Goal: Task Accomplishment & Management: Manage account settings

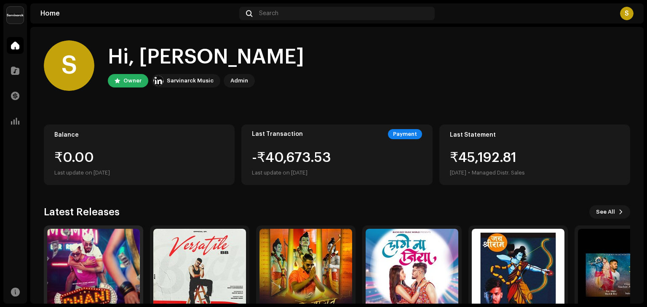
scroll to position [56, 0]
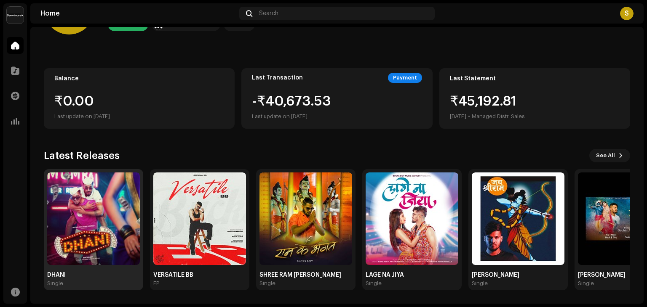
click at [104, 208] on img at bounding box center [93, 219] width 93 height 93
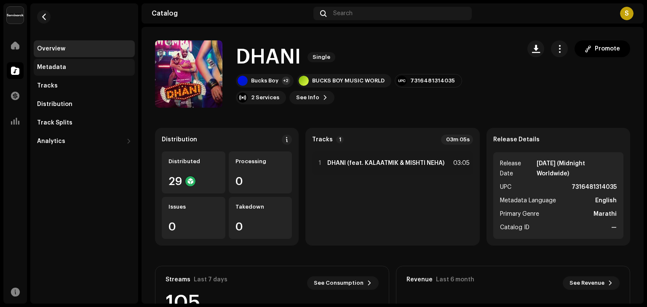
click at [72, 73] on div "Metadata" at bounding box center [84, 67] width 101 height 17
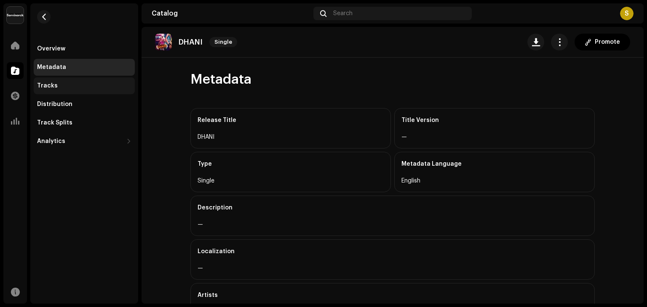
click at [77, 86] on div "Tracks" at bounding box center [84, 86] width 94 height 7
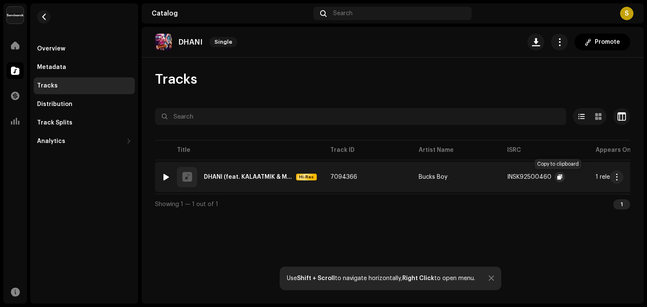
click at [561, 179] on button "button" at bounding box center [560, 177] width 10 height 10
click at [69, 84] on div "Tracks" at bounding box center [84, 86] width 94 height 7
click at [71, 135] on div "Analytics" at bounding box center [84, 141] width 101 height 17
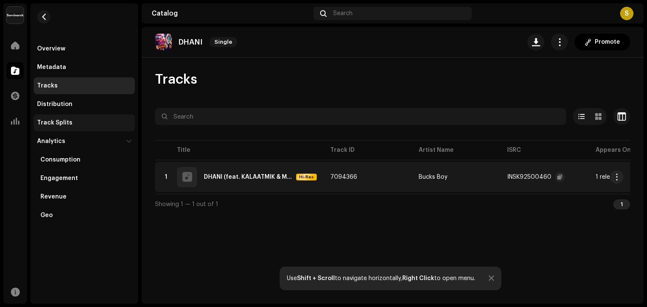
click at [72, 123] on div "Track Splits" at bounding box center [84, 123] width 94 height 7
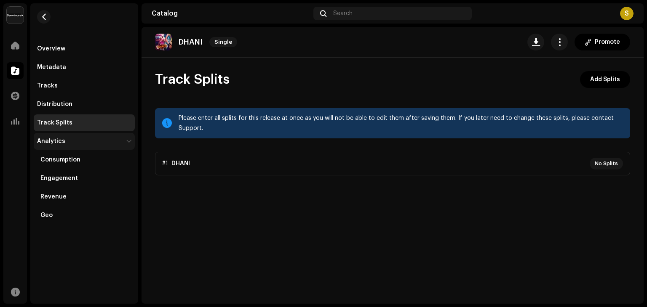
click at [78, 142] on div "Analytics" at bounding box center [80, 141] width 86 height 7
click at [79, 141] on div "Analytics" at bounding box center [80, 141] width 86 height 7
click at [59, 83] on div "Tracks" at bounding box center [84, 86] width 94 height 7
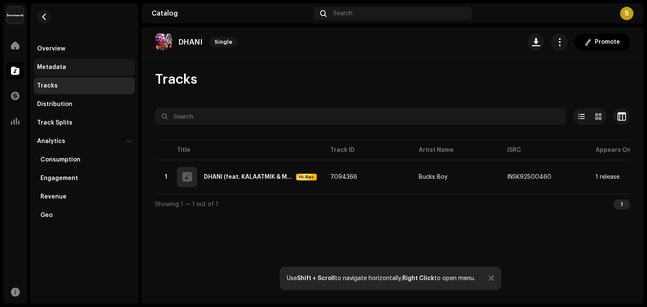
click at [61, 65] on div "Metadata" at bounding box center [51, 67] width 29 height 7
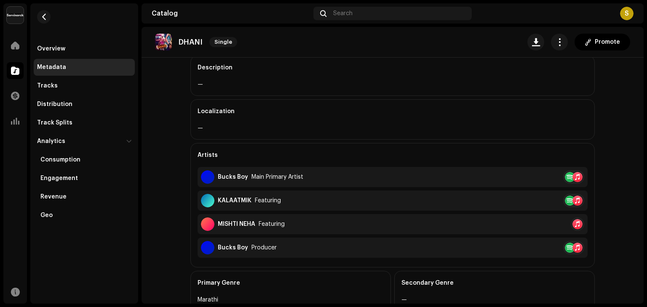
scroll to position [308, 0]
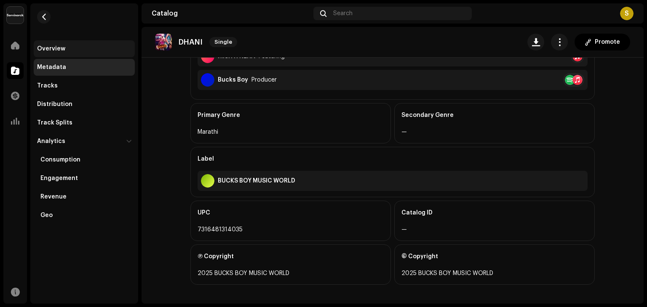
click at [56, 53] on div "Overview" at bounding box center [84, 48] width 101 height 17
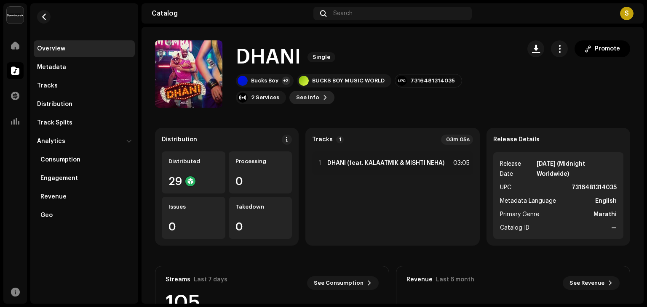
click at [296, 97] on span "See Info" at bounding box center [307, 97] width 23 height 17
click at [464, 31] on div "DHANI 3011832 Metadata Distribution Metadata Language English Release Title DHA…" at bounding box center [323, 153] width 647 height 307
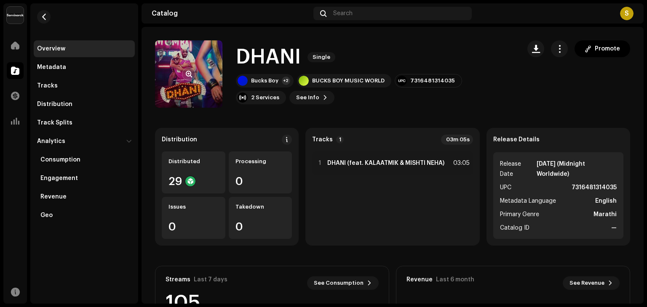
click at [180, 79] on re-a-cover at bounding box center [188, 73] width 67 height 67
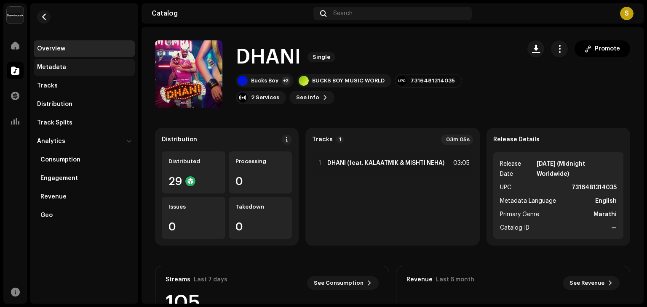
click at [75, 68] on div "Metadata" at bounding box center [84, 67] width 94 height 7
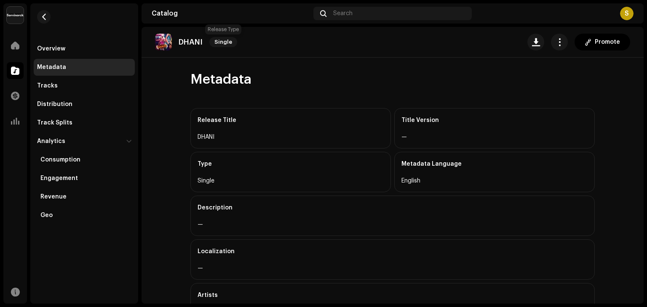
click at [229, 39] on span "Single" at bounding box center [223, 42] width 28 height 10
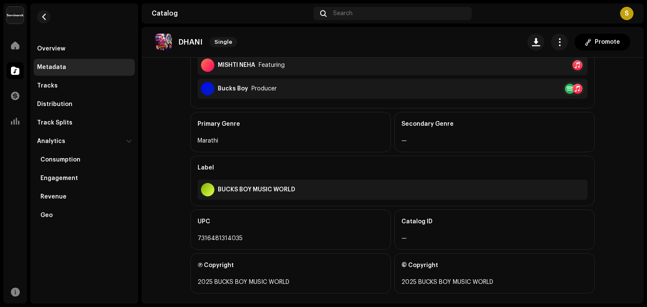
scroll to position [308, 0]
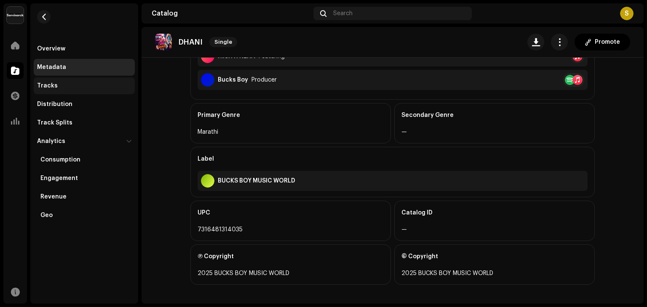
click at [65, 83] on div "Tracks" at bounding box center [84, 86] width 94 height 7
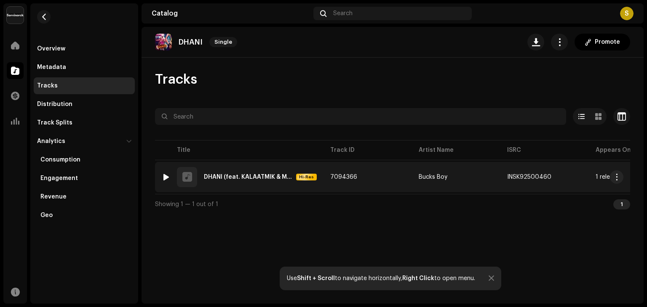
click at [193, 176] on div at bounding box center [187, 177] width 20 height 20
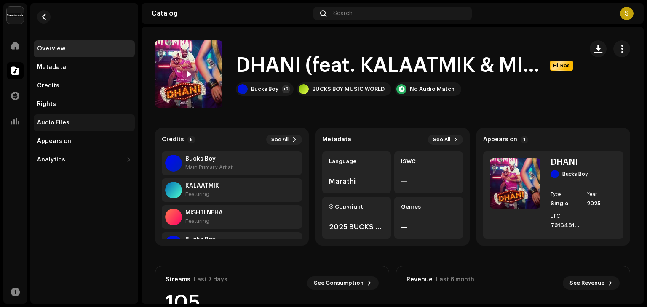
click at [77, 123] on div "Audio Files" at bounding box center [84, 123] width 94 height 7
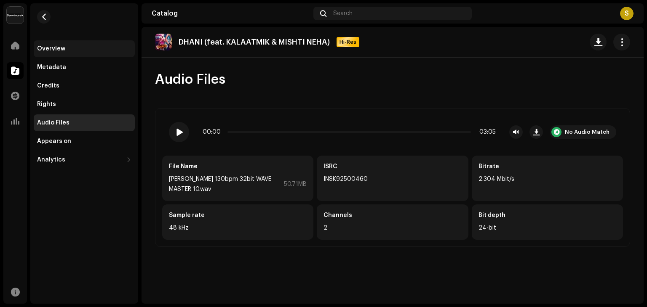
click at [77, 49] on div "Overview" at bounding box center [84, 48] width 94 height 7
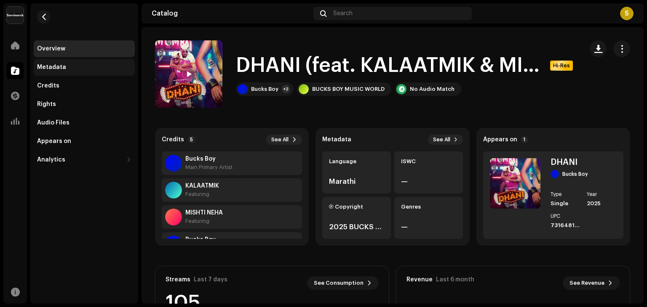
click at [71, 69] on div "Metadata" at bounding box center [84, 67] width 94 height 7
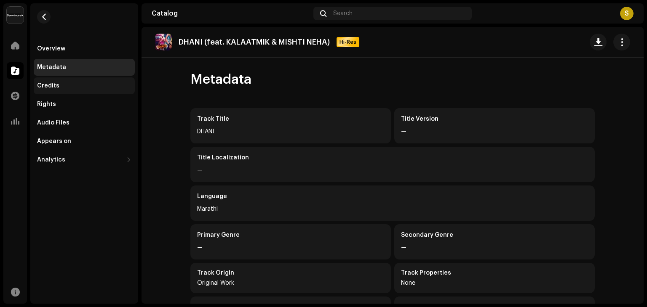
click at [53, 83] on div "Credits" at bounding box center [48, 86] width 22 height 7
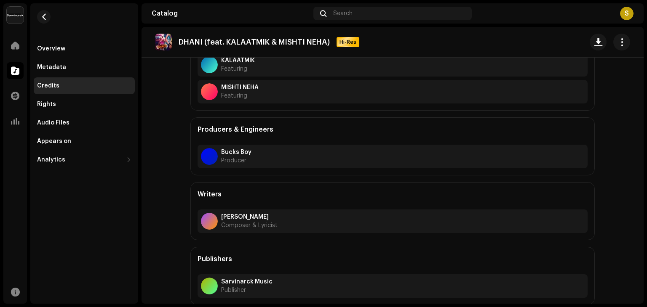
scroll to position [148, 0]
click at [57, 98] on div "Rights" at bounding box center [84, 104] width 101 height 17
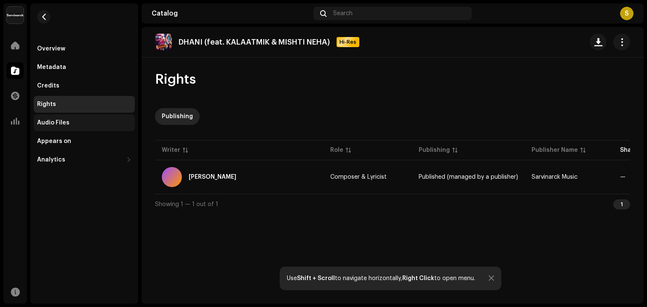
click at [67, 123] on div "Audio Files" at bounding box center [53, 123] width 32 height 7
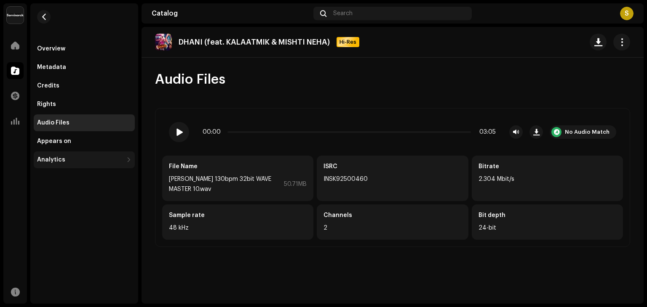
click at [96, 163] on div "Analytics" at bounding box center [80, 160] width 86 height 7
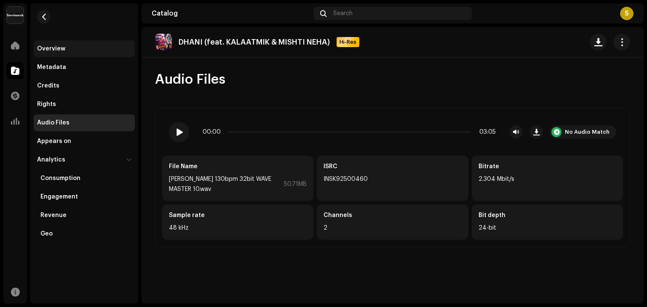
click at [69, 51] on div "Overview" at bounding box center [84, 48] width 94 height 7
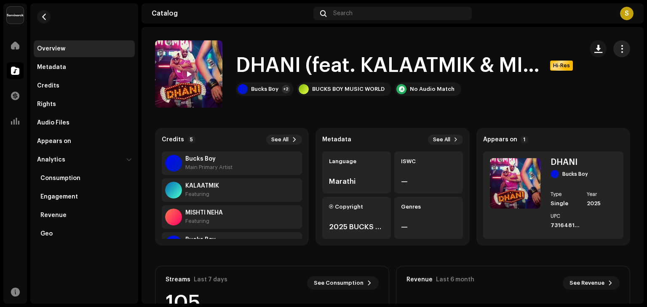
click at [620, 50] on button "button" at bounding box center [621, 48] width 17 height 17
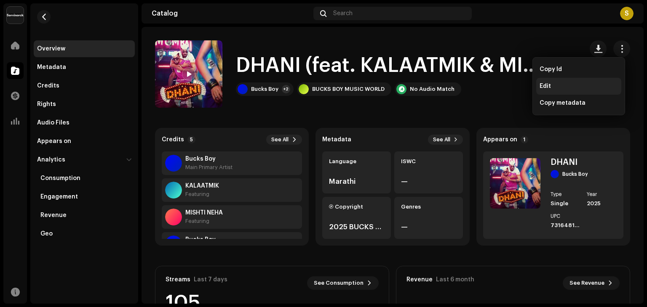
click at [537, 86] on div "Edit" at bounding box center [578, 86] width 85 height 17
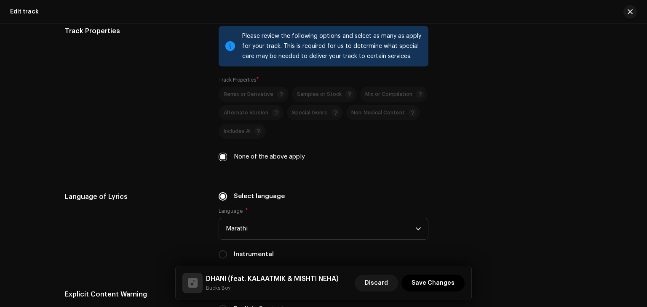
scroll to position [1404, 0]
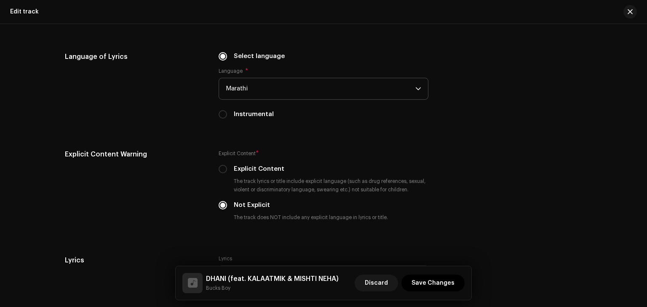
click at [412, 92] on span "Marathi" at bounding box center [321, 88] width 190 height 21
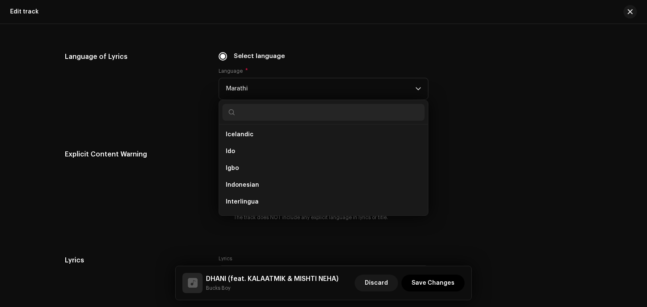
scroll to position [1160, 0]
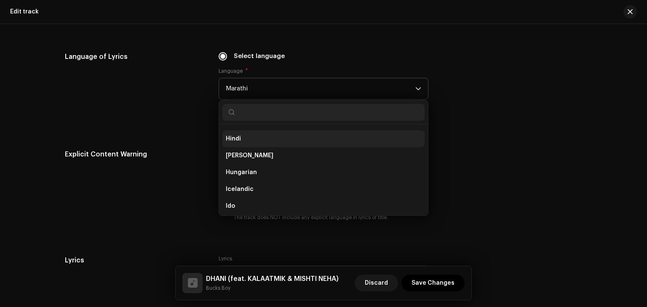
click at [283, 135] on li "Hindi" at bounding box center [323, 139] width 202 height 17
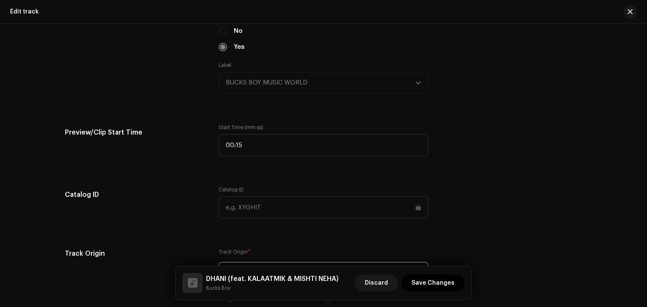
scroll to position [718, 0]
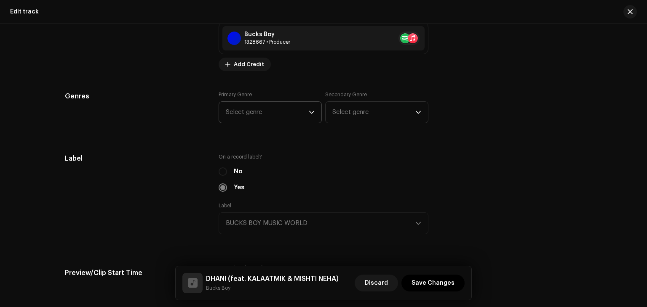
click at [288, 115] on span "Select genre" at bounding box center [267, 112] width 83 height 21
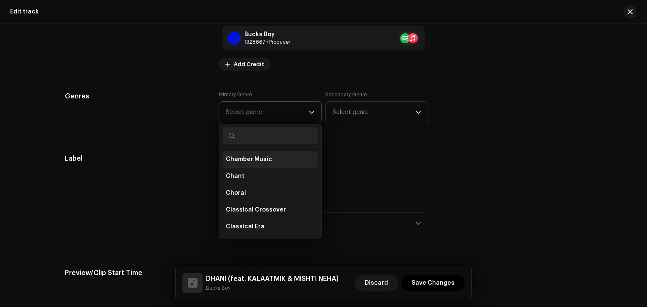
scroll to position [1960, 0]
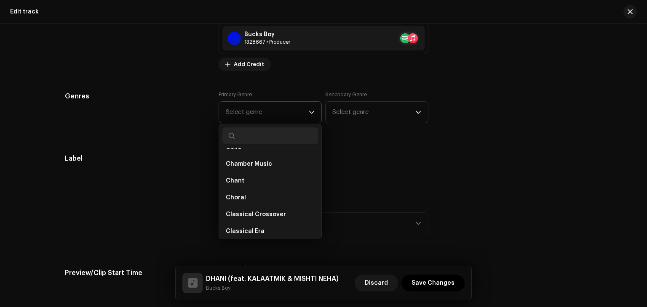
click at [266, 138] on input "text" at bounding box center [270, 136] width 96 height 17
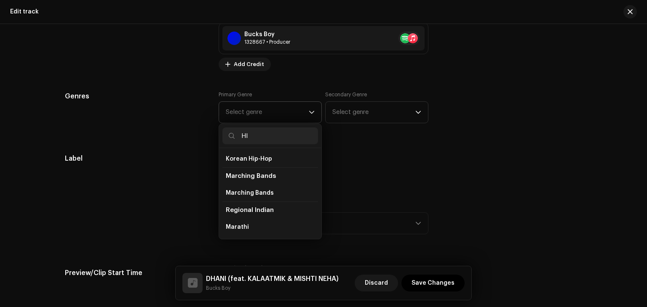
scroll to position [576, 0]
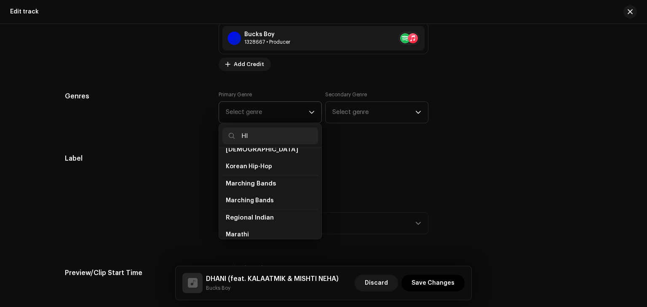
type input "HIP"
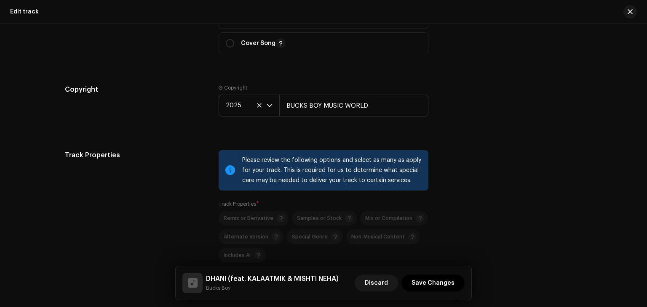
scroll to position [1701, 0]
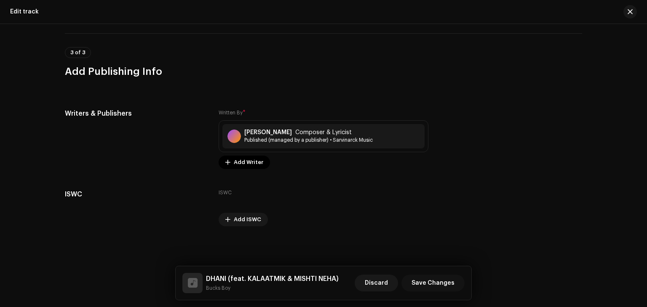
click at [440, 283] on span "Save Changes" at bounding box center [432, 283] width 43 height 17
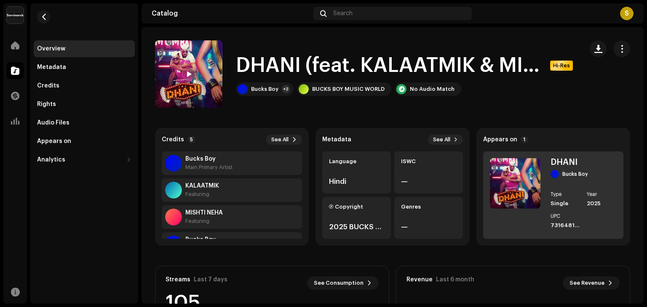
click at [587, 200] on div "2025" at bounding box center [602, 203] width 30 height 7
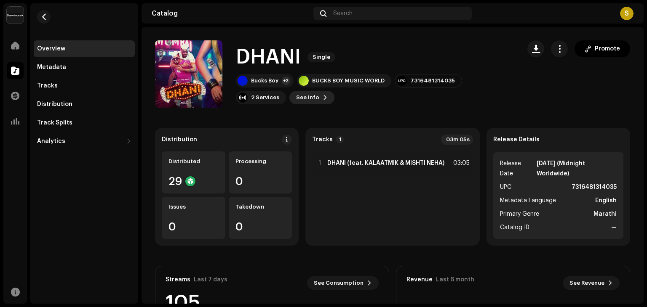
click at [289, 95] on button "See Info" at bounding box center [311, 97] width 45 height 13
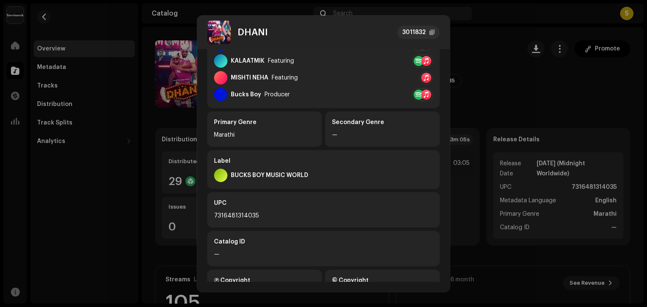
scroll to position [210, 0]
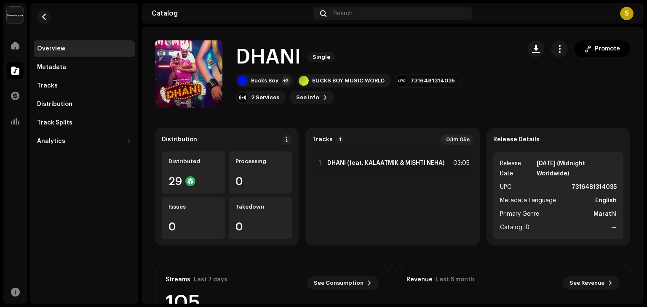
click at [564, 185] on div "DHANI 3011832 Metadata Distribution Metadata Language English Release Title DHA…" at bounding box center [323, 153] width 647 height 307
drag, startPoint x: 566, startPoint y: 187, endPoint x: 612, endPoint y: 182, distance: 45.7
click at [612, 182] on ul "Release Date [DATE] (Midnight Worldwide) UPC 7316481314035 Metadata Language En…" at bounding box center [558, 195] width 130 height 87
copy strong "7316481314035"
click at [601, 185] on strong "7316481314035" at bounding box center [594, 187] width 45 height 10
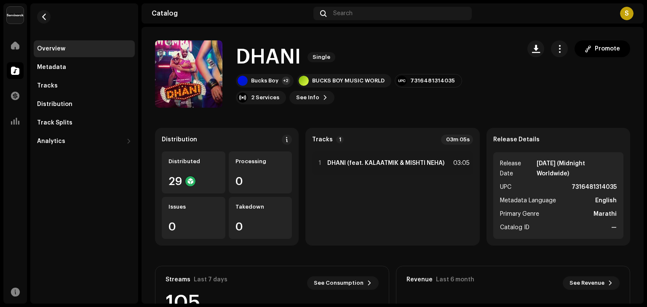
click at [430, 51] on div "DHANI Single" at bounding box center [375, 57] width 278 height 27
